Goal: Find contact information: Find contact information

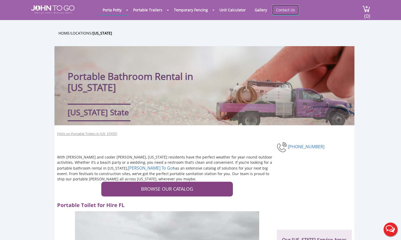
click at [280, 11] on link "Contact Us" at bounding box center [285, 10] width 27 height 10
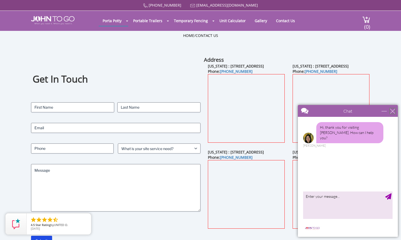
click at [392, 111] on div "close" at bounding box center [392, 110] width 5 height 5
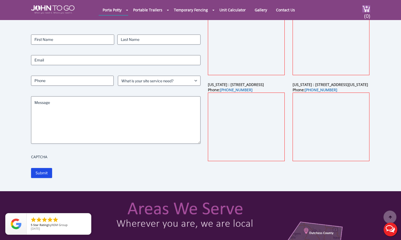
scroll to position [53, 0]
